Goal: Check status

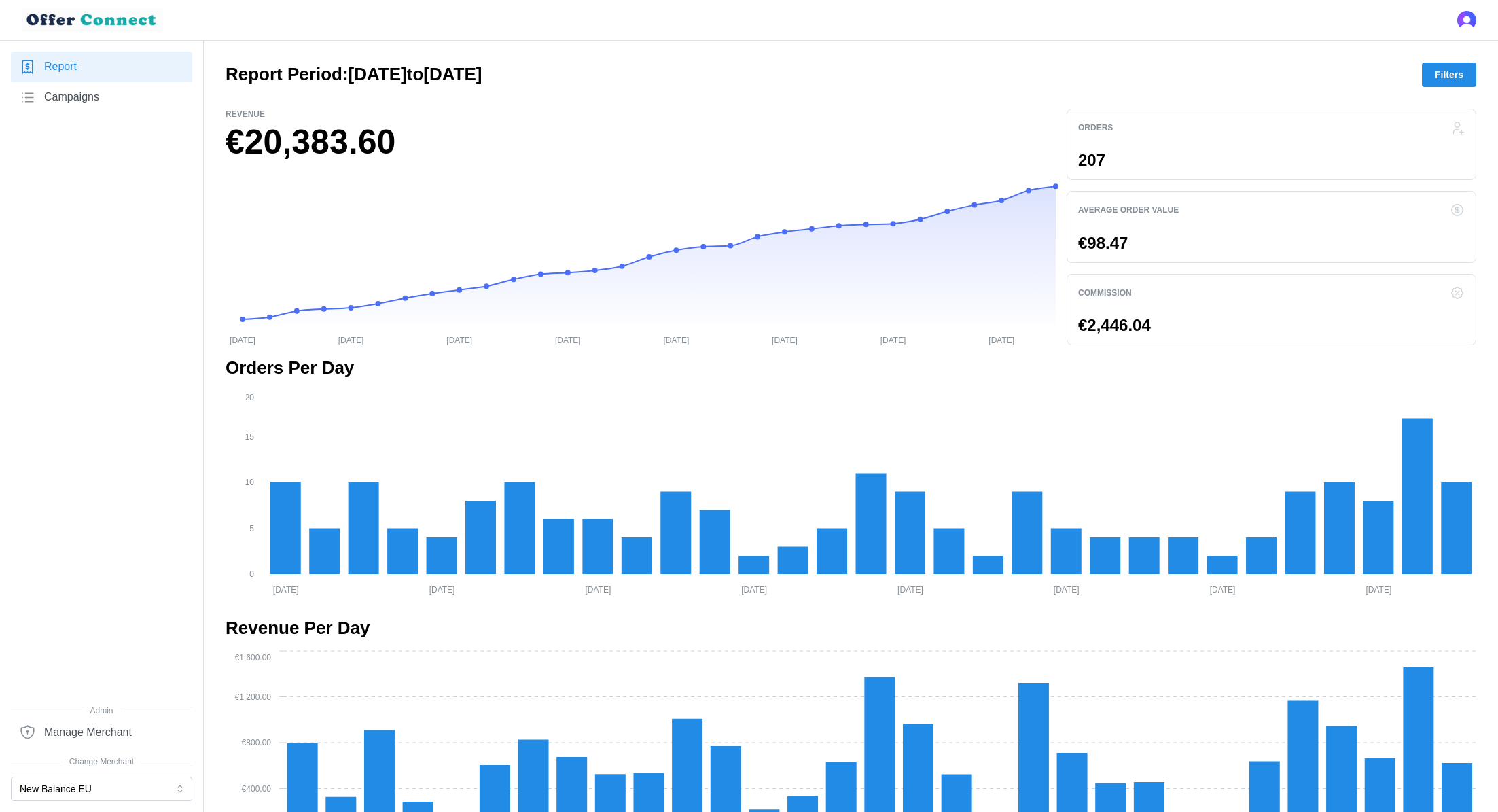
click at [1450, 71] on span "Filters" at bounding box center [1450, 75] width 29 height 23
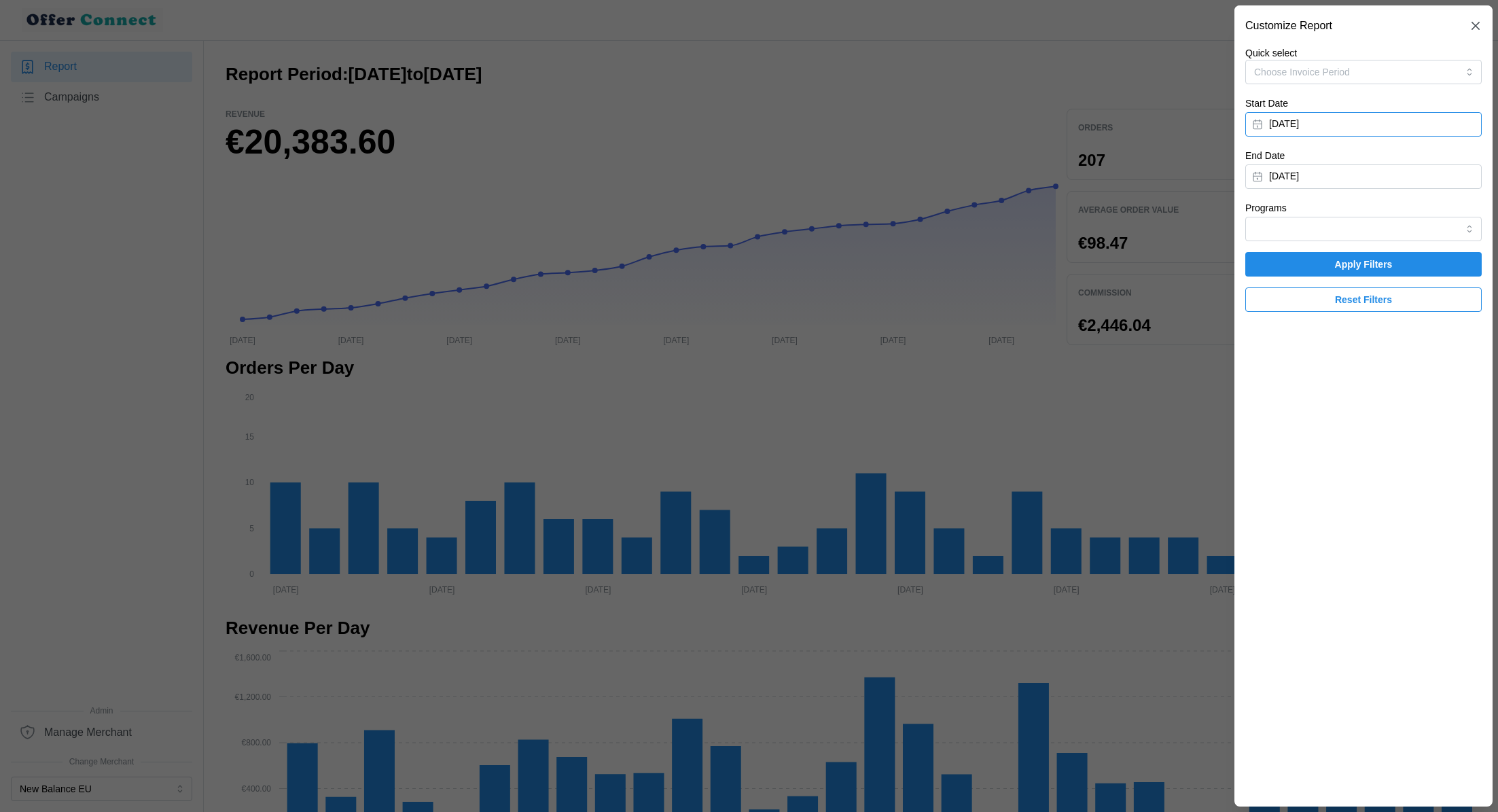
click at [1345, 135] on button "[DATE]" at bounding box center [1364, 124] width 237 height 25
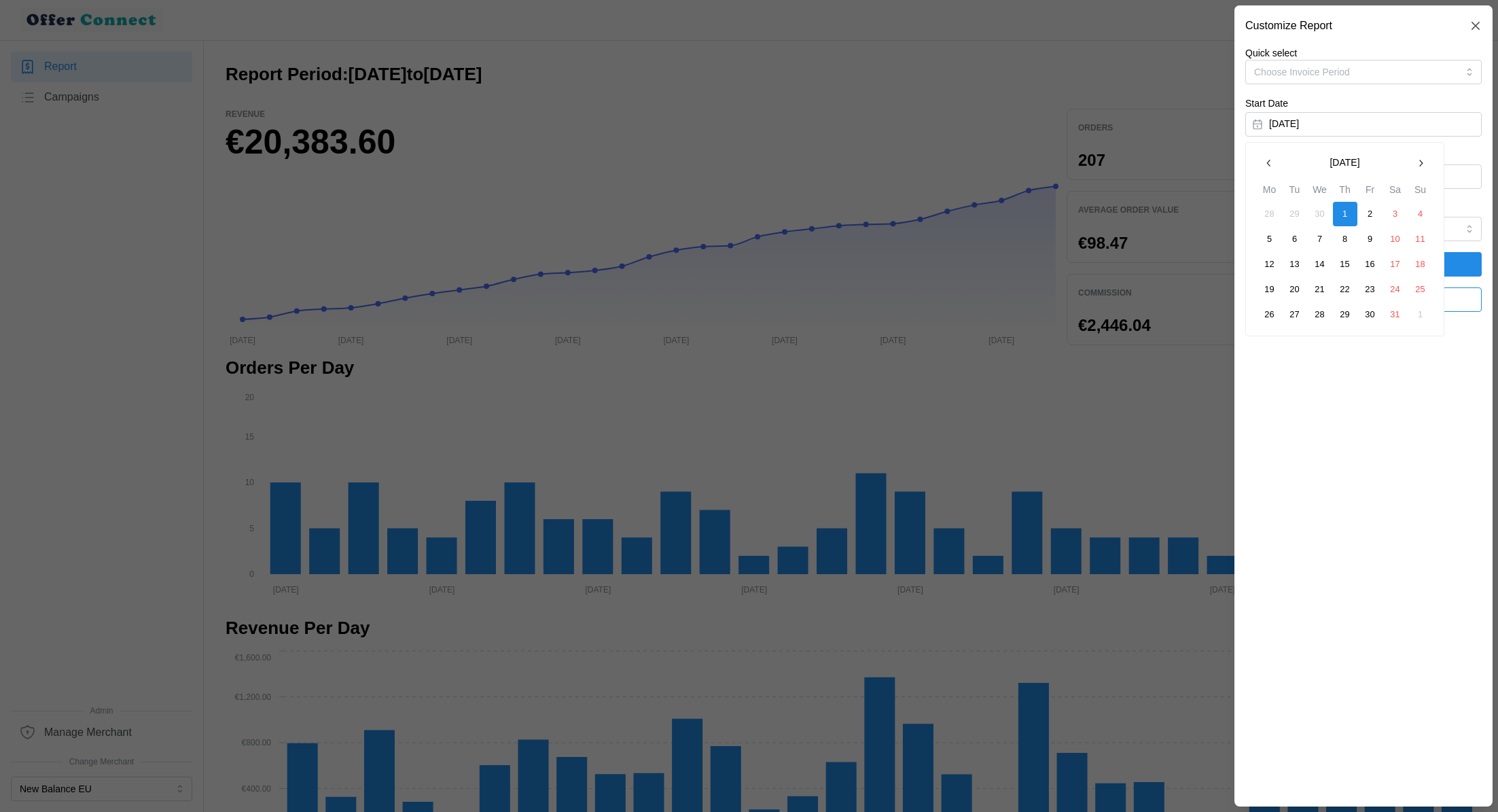
click at [1418, 163] on icon "button" at bounding box center [1421, 163] width 11 height 11
click at [1265, 170] on button "button" at bounding box center [1270, 163] width 25 height 25
click at [1289, 211] on button "1" at bounding box center [1295, 214] width 25 height 25
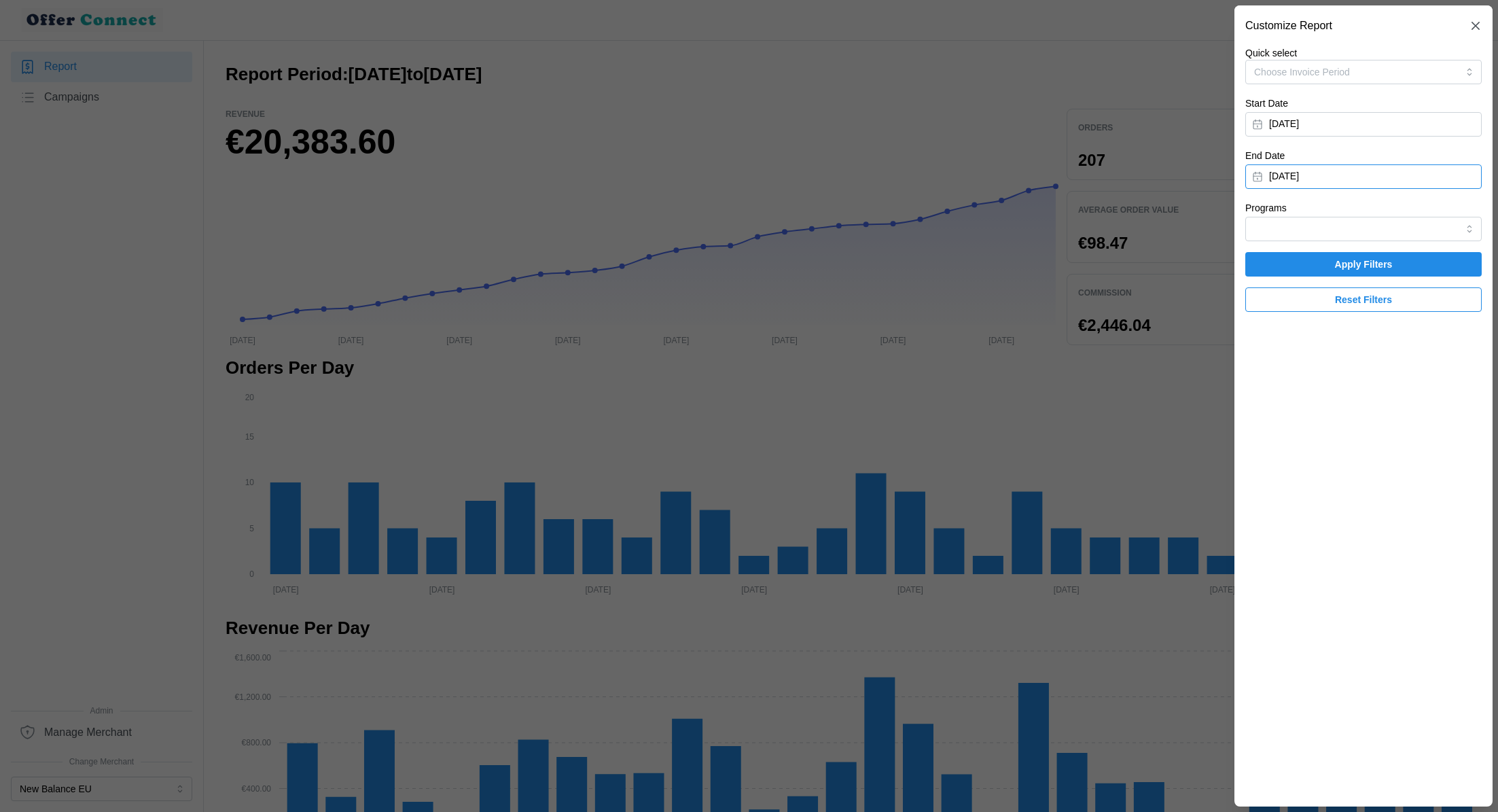
click at [1345, 183] on button "[DATE]" at bounding box center [1364, 177] width 237 height 25
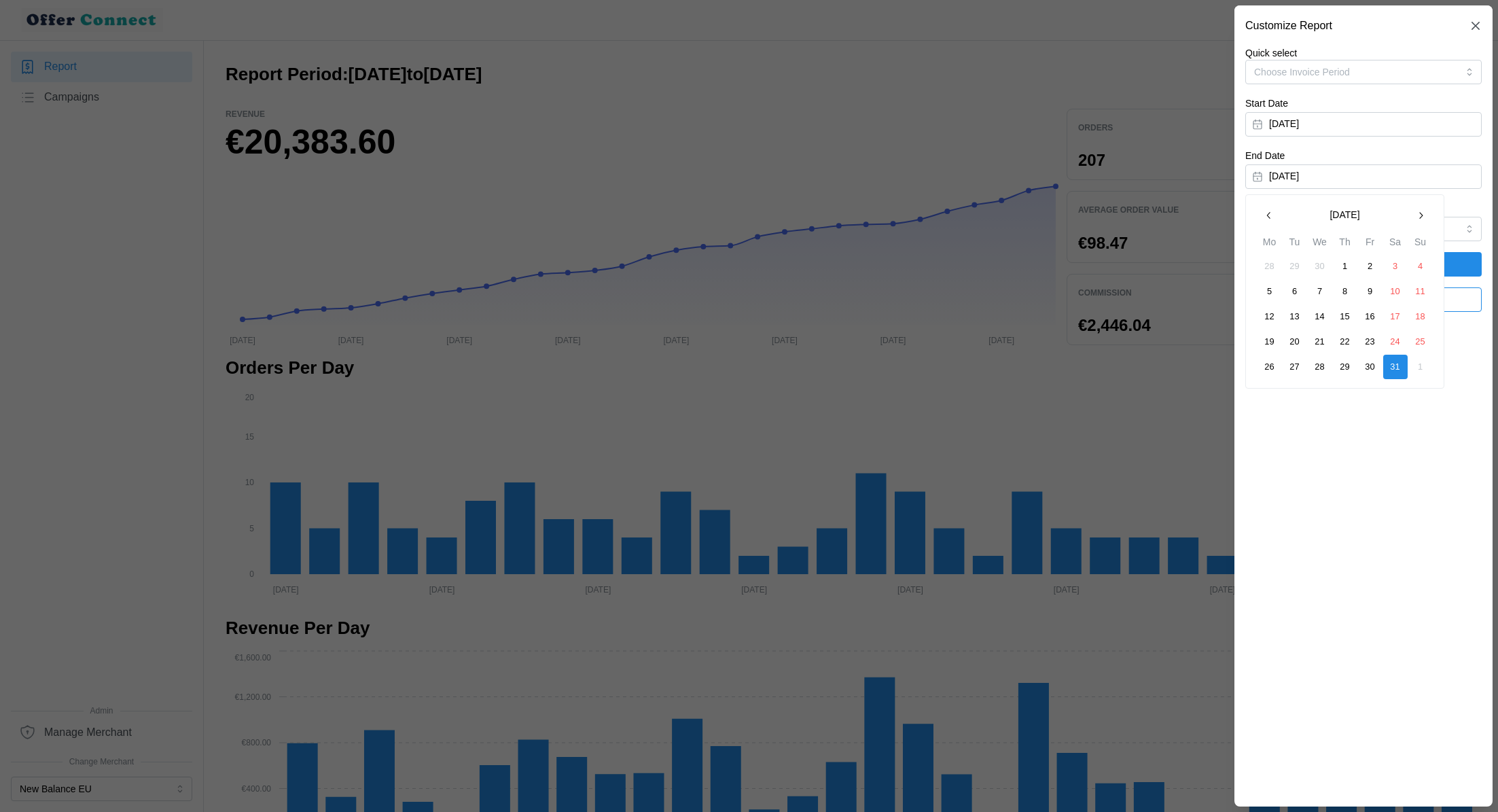
click at [1270, 218] on icon "button" at bounding box center [1270, 215] width 11 height 11
click at [1327, 361] on button "30" at bounding box center [1320, 367] width 25 height 25
click at [1454, 267] on span "Apply Filters" at bounding box center [1364, 265] width 211 height 23
